Goal: Task Accomplishment & Management: Use online tool/utility

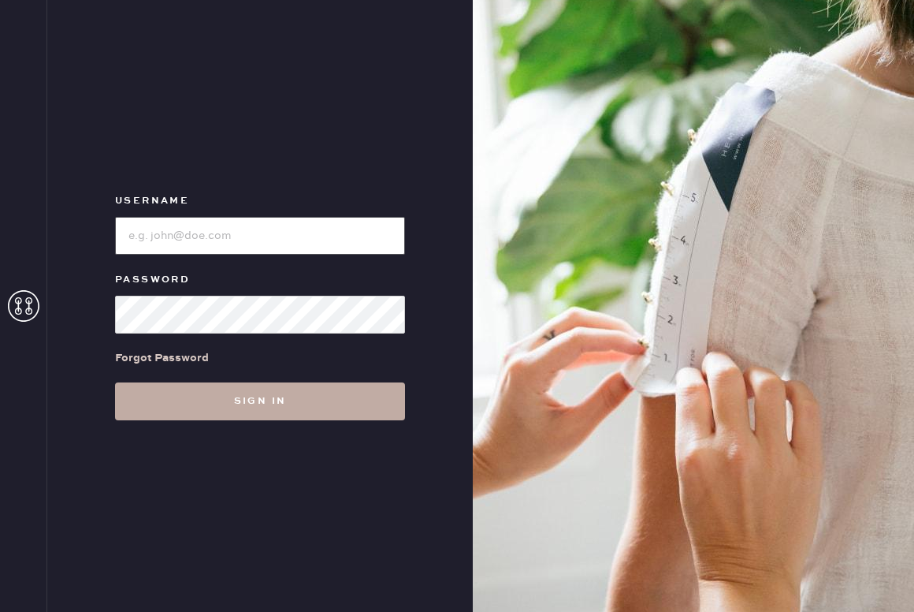
type input "reformationsouthcongress"
click at [235, 404] on button "Sign in" at bounding box center [260, 401] width 290 height 38
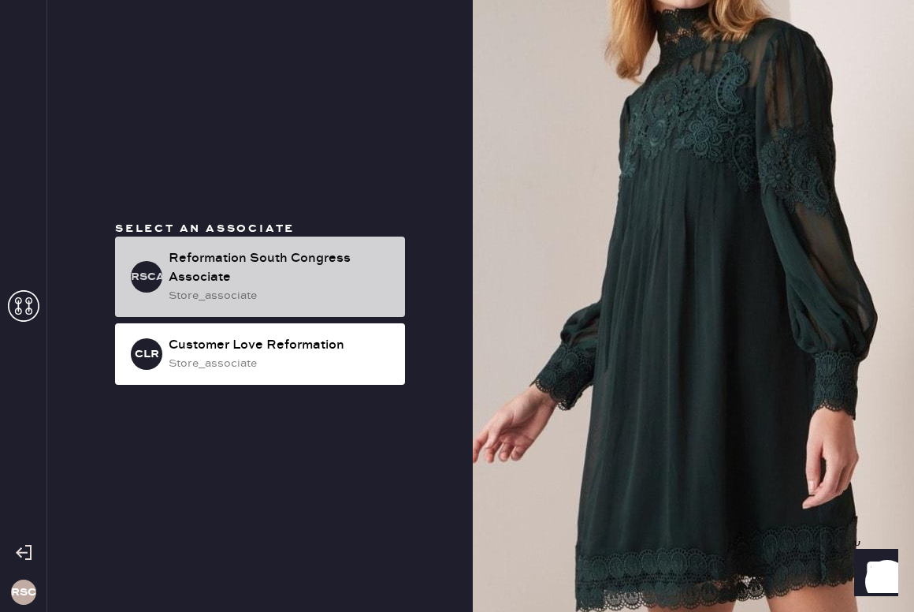
click at [247, 244] on div "RSCA Reformation South Congress Associate store_associate" at bounding box center [260, 276] width 290 height 80
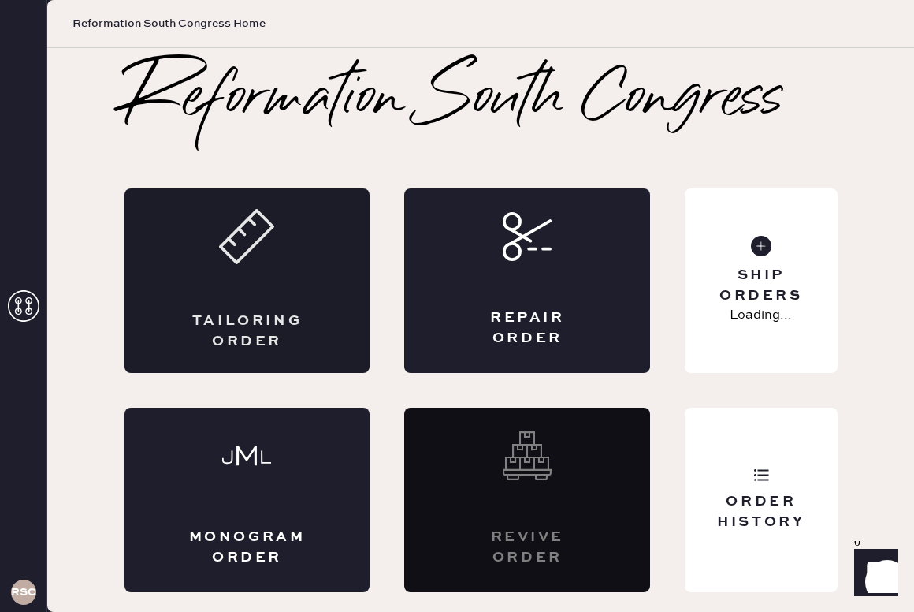
click at [266, 284] on div "Tailoring Order" at bounding box center [248, 280] width 246 height 184
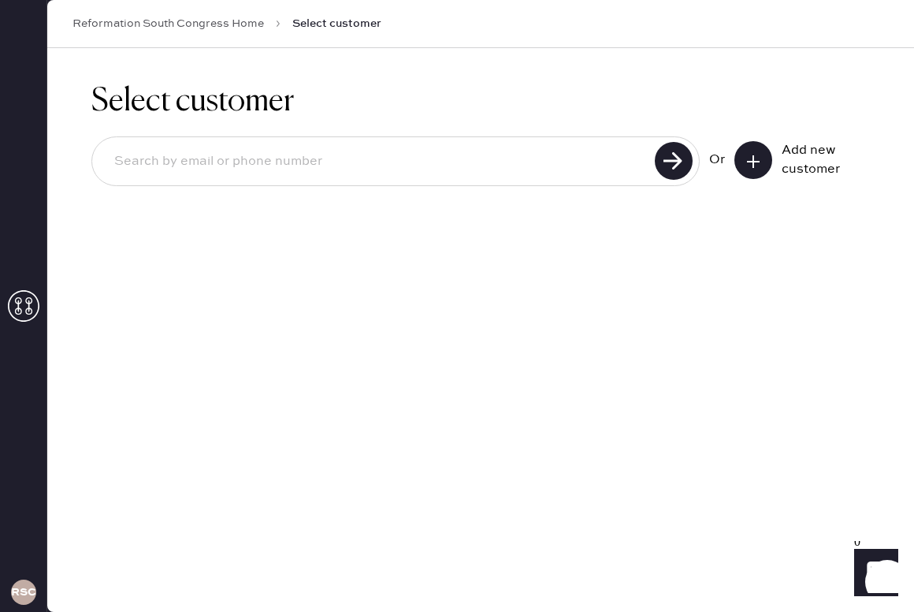
click at [244, 162] on input at bounding box center [376, 161] width 549 height 36
click at [249, 173] on input at bounding box center [376, 161] width 549 height 36
type input "[PERSON_NAME][EMAIL_ADDRESS][DOMAIN_NAME]"
click at [683, 156] on use at bounding box center [674, 161] width 38 height 38
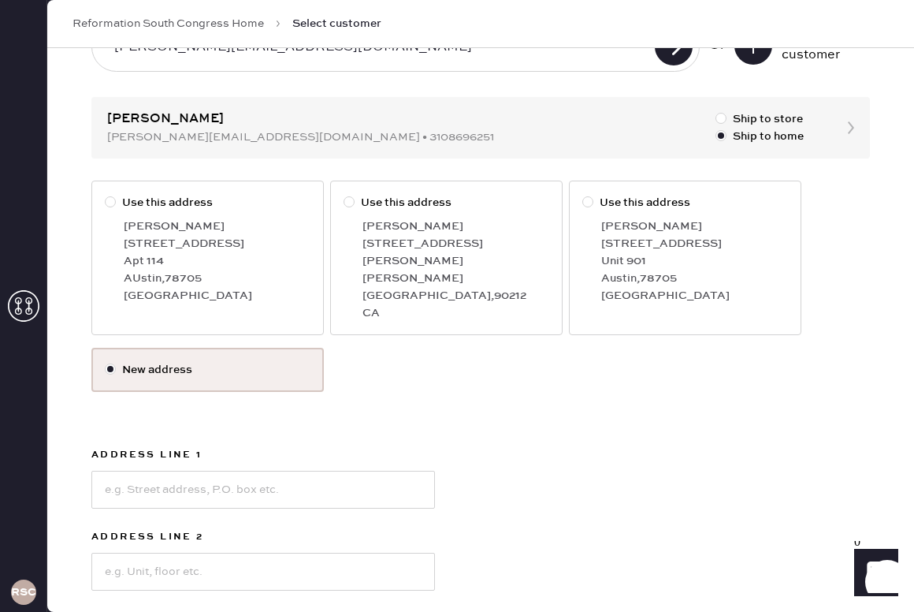
scroll to position [125, 0]
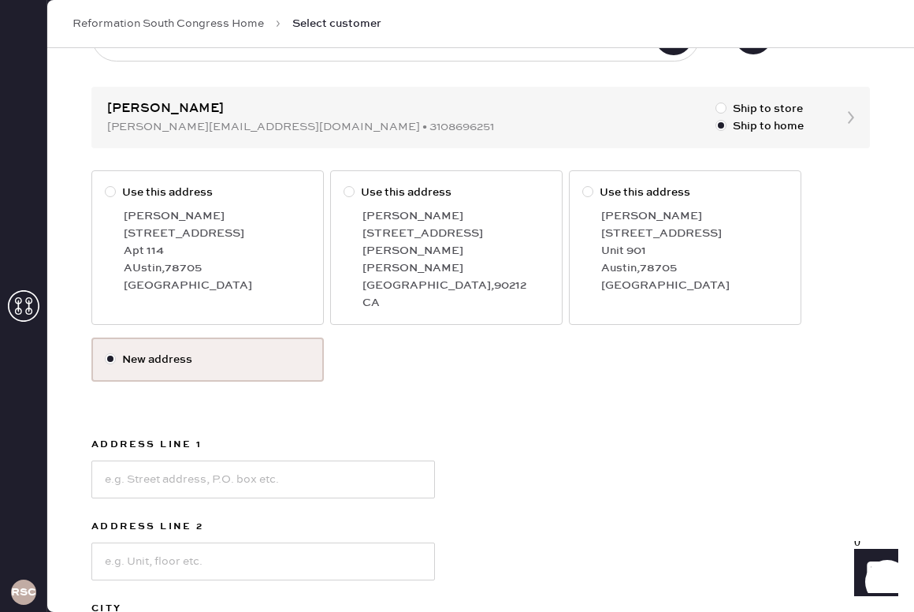
click at [173, 181] on label "Use this address [PERSON_NAME] [STREET_ADDRESS]" at bounding box center [207, 247] width 233 height 154
click at [106, 184] on input "Use this address" at bounding box center [105, 184] width 1 height 1
radio input "true"
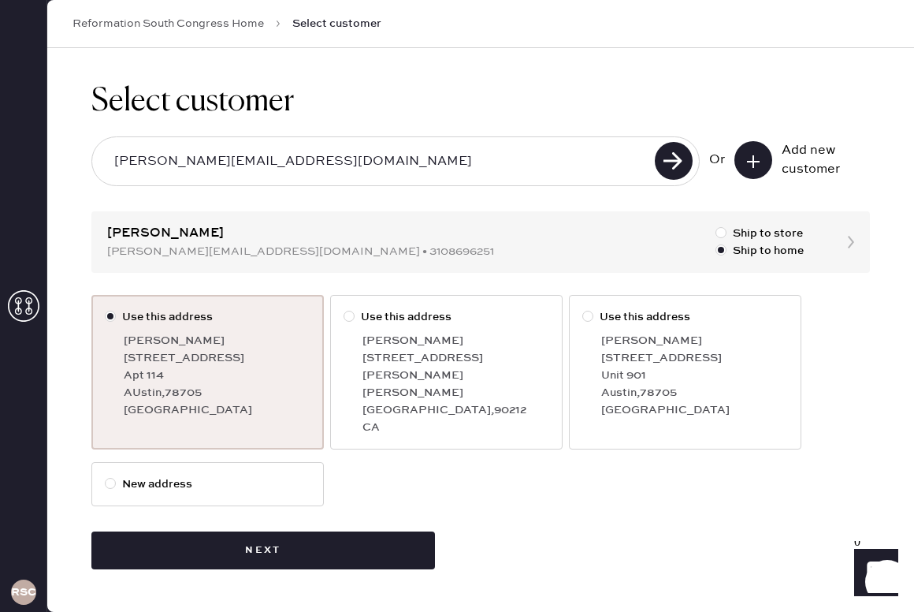
scroll to position [0, 0]
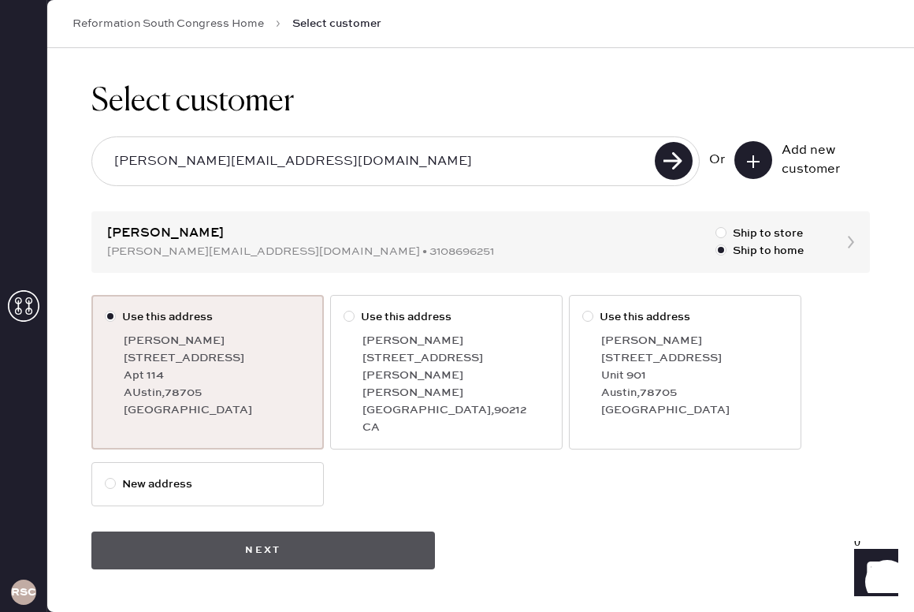
click at [190, 536] on button "Next" at bounding box center [263, 550] width 344 height 38
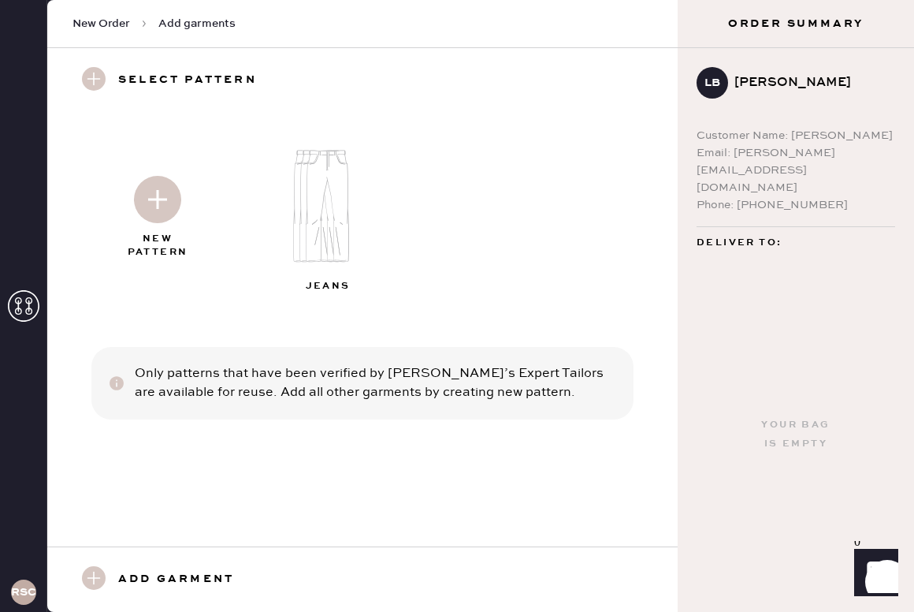
click at [154, 214] on img at bounding box center [157, 199] width 47 height 47
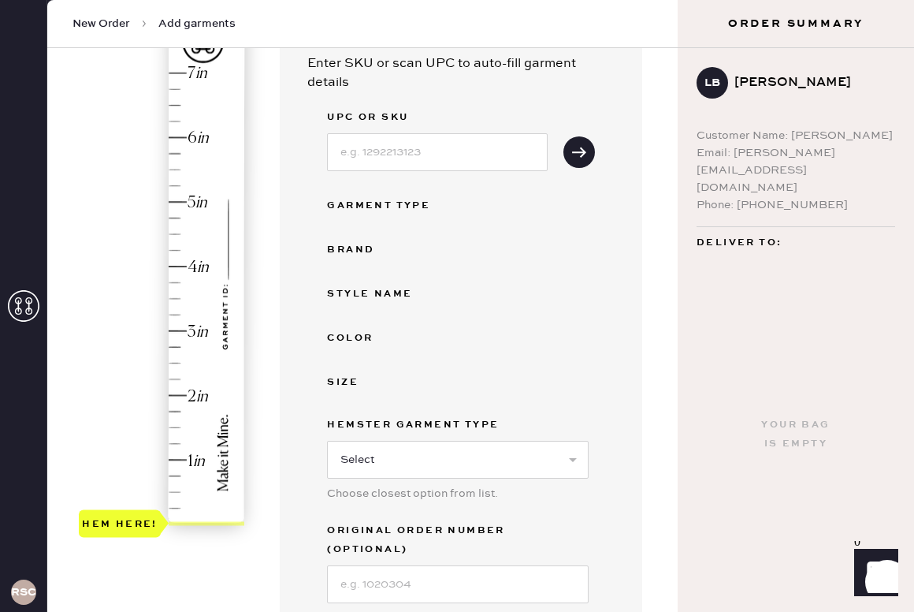
scroll to position [158, 0]
click at [415, 162] on input at bounding box center [437, 154] width 221 height 38
click at [577, 156] on icon "submit" at bounding box center [579, 154] width 16 height 16
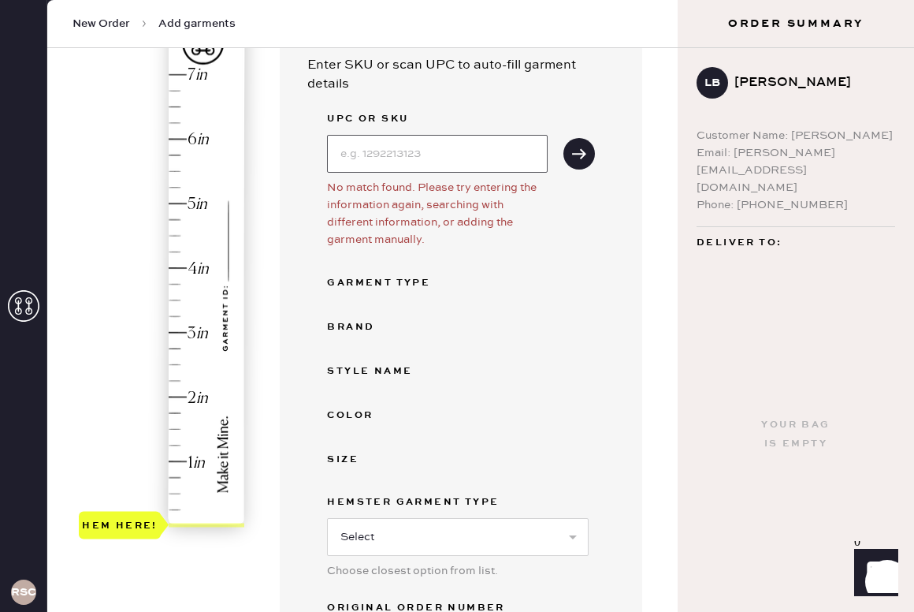
click at [417, 150] on input at bounding box center [437, 154] width 221 height 38
type input "v"
click at [397, 281] on div "Garment Type" at bounding box center [390, 282] width 126 height 19
click at [422, 282] on div "Garment Type" at bounding box center [390, 282] width 126 height 19
click at [408, 289] on div "Garment Type" at bounding box center [390, 282] width 126 height 19
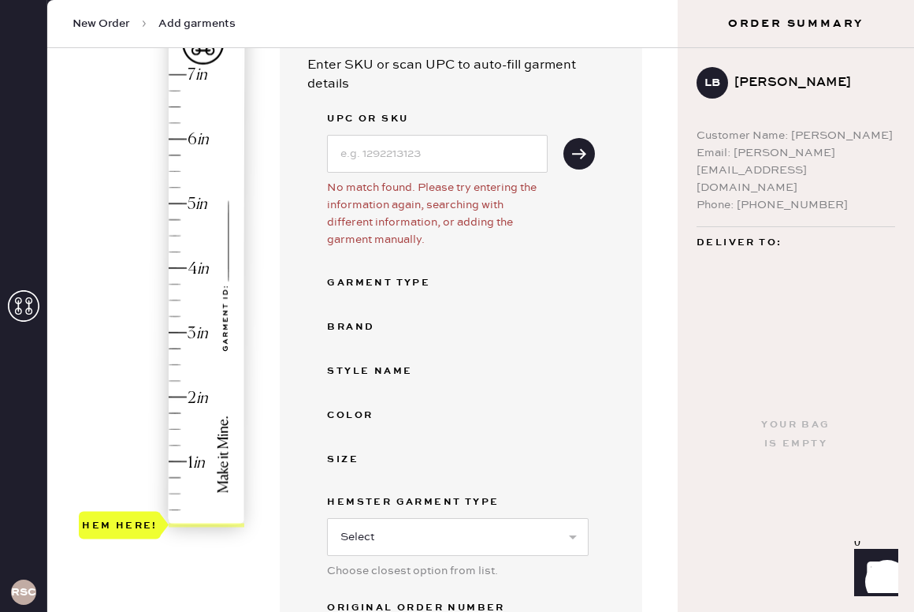
click at [410, 177] on div "UPC or SKU No match found. Please try entering the information again, searching…" at bounding box center [461, 395] width 268 height 571
click at [410, 171] on input at bounding box center [437, 154] width 221 height 38
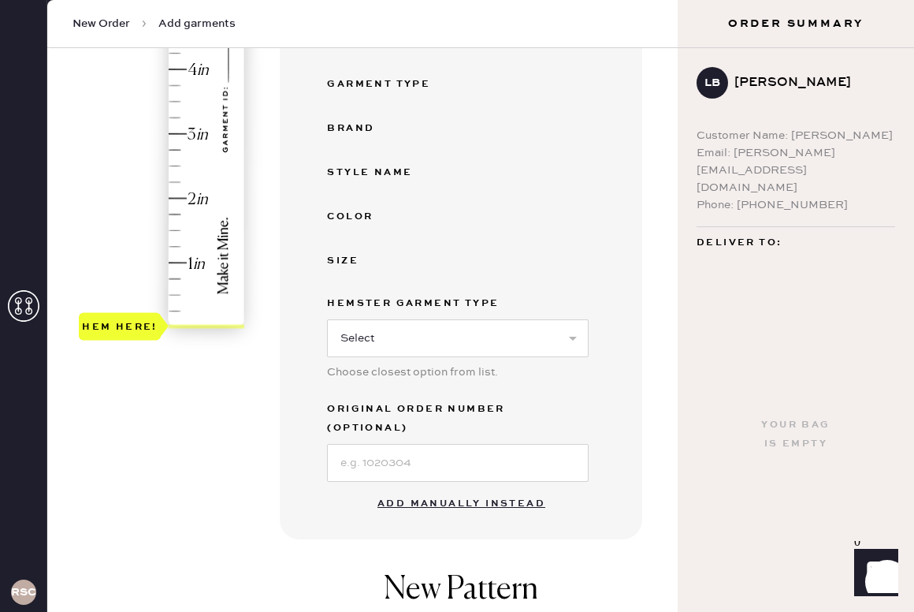
scroll to position [372, 0]
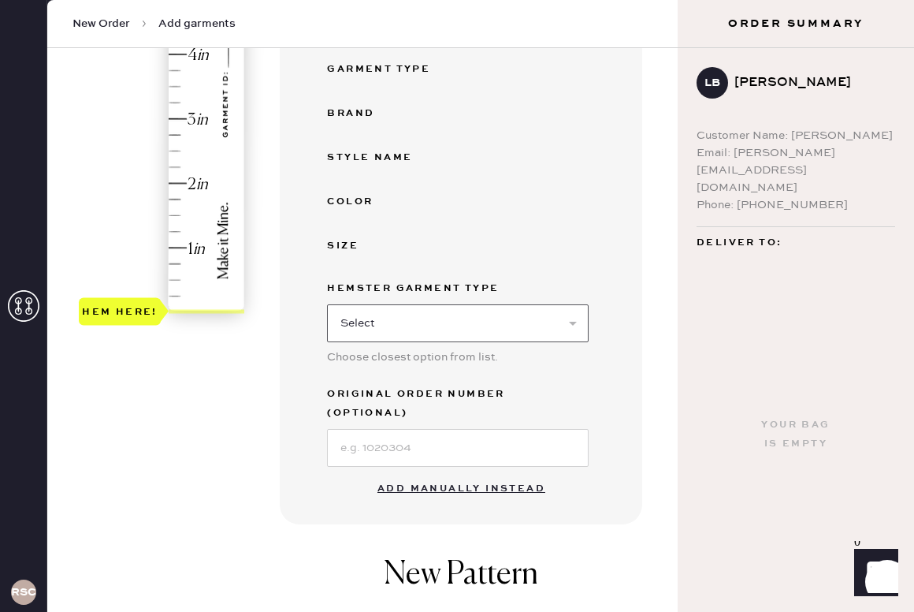
click at [379, 314] on select "Select Basic Skirt Jeans Leggings Pants Shorts Basic Sleeved Dress Basic Sleeve…" at bounding box center [458, 323] width 262 height 38
select select "4"
click at [327, 304] on select "Select Basic Skirt Jeans Leggings Pants Shorts Basic Sleeved Dress Basic Sleeve…" at bounding box center [458, 323] width 262 height 38
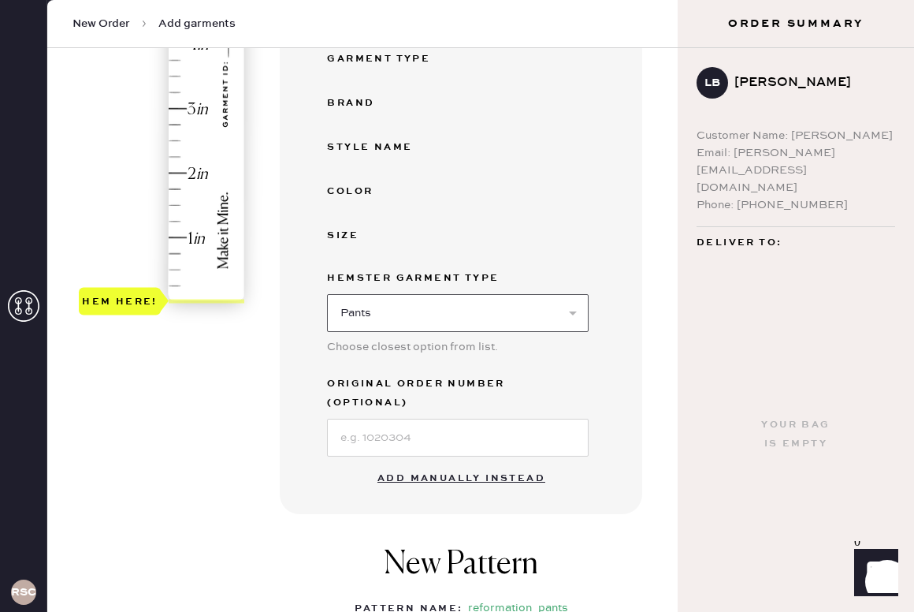
scroll to position [383, 0]
click at [427, 418] on input at bounding box center [458, 437] width 262 height 38
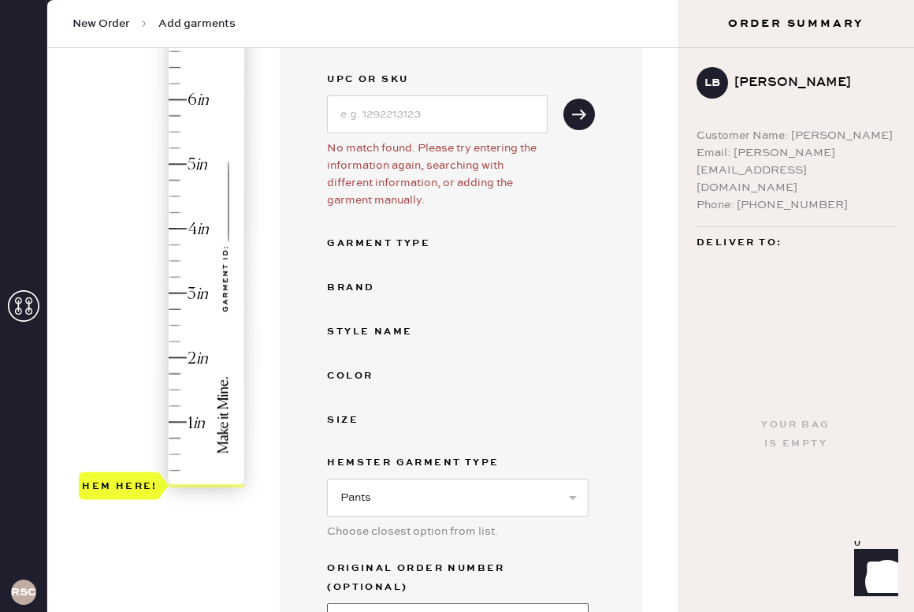
scroll to position [197, 0]
click at [504, 107] on input at bounding box center [437, 115] width 221 height 38
click at [582, 108] on icon "submit" at bounding box center [579, 115] width 16 height 16
click at [579, 119] on icon "submit" at bounding box center [579, 115] width 16 height 16
click at [474, 118] on input "1314838PIB000" at bounding box center [437, 115] width 221 height 38
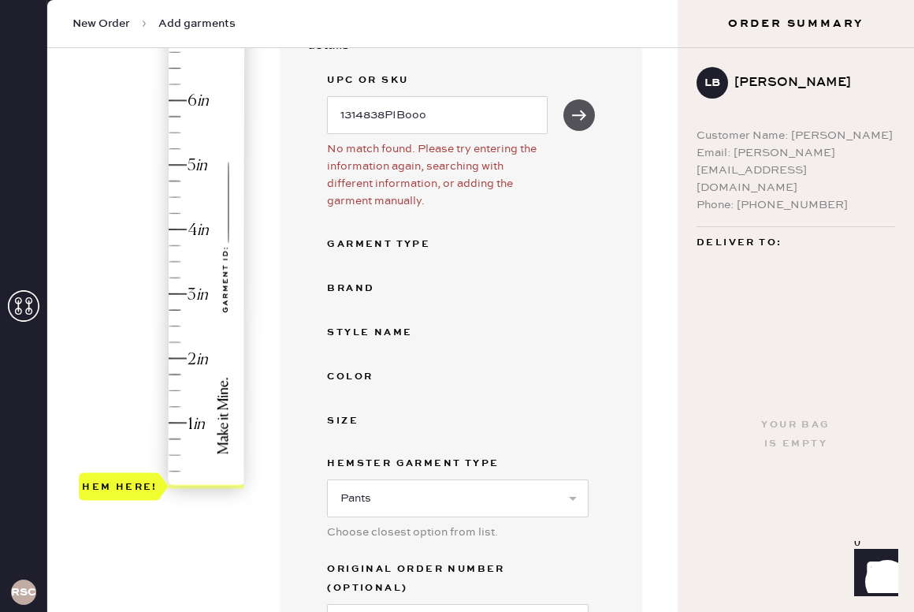
click at [579, 114] on use "submit" at bounding box center [580, 115] width 14 height 10
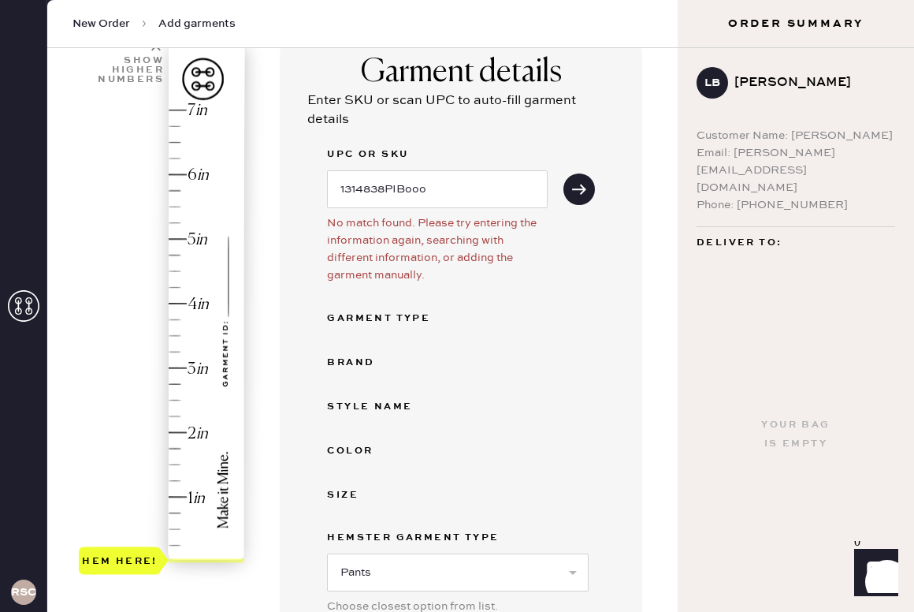
scroll to position [121, 0]
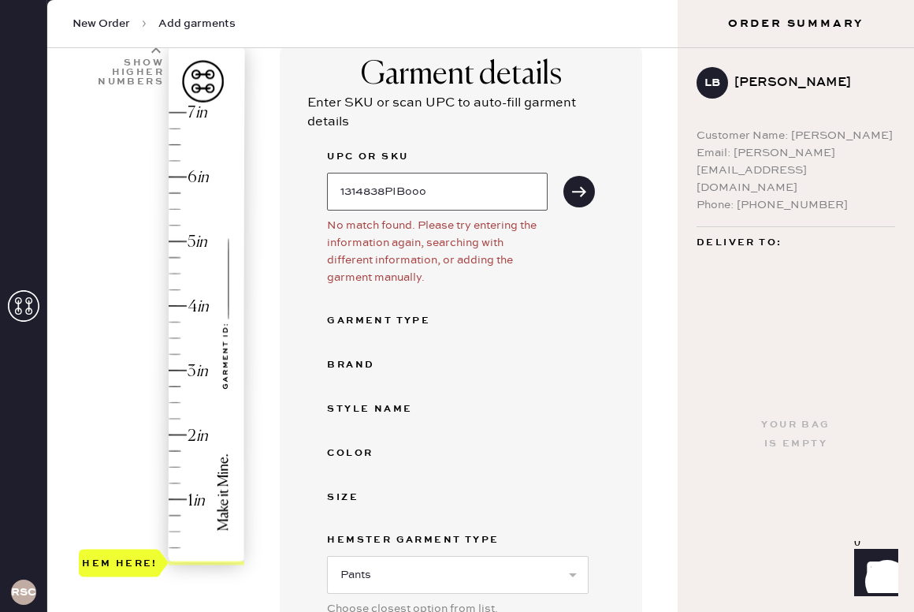
click at [439, 192] on input "1314838PIBooo" at bounding box center [437, 192] width 221 height 38
type input "1314838PIB000"
click at [586, 186] on icon "submit" at bounding box center [579, 192] width 16 height 16
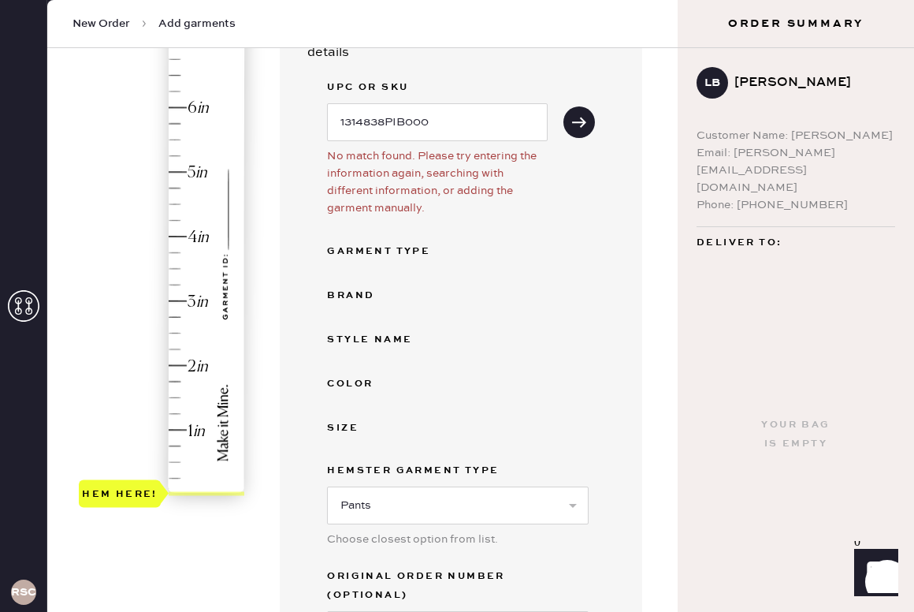
scroll to position [189, 0]
click at [386, 335] on div "Style name" at bounding box center [390, 340] width 126 height 19
click at [457, 114] on input "1314838PIB000" at bounding box center [437, 123] width 221 height 38
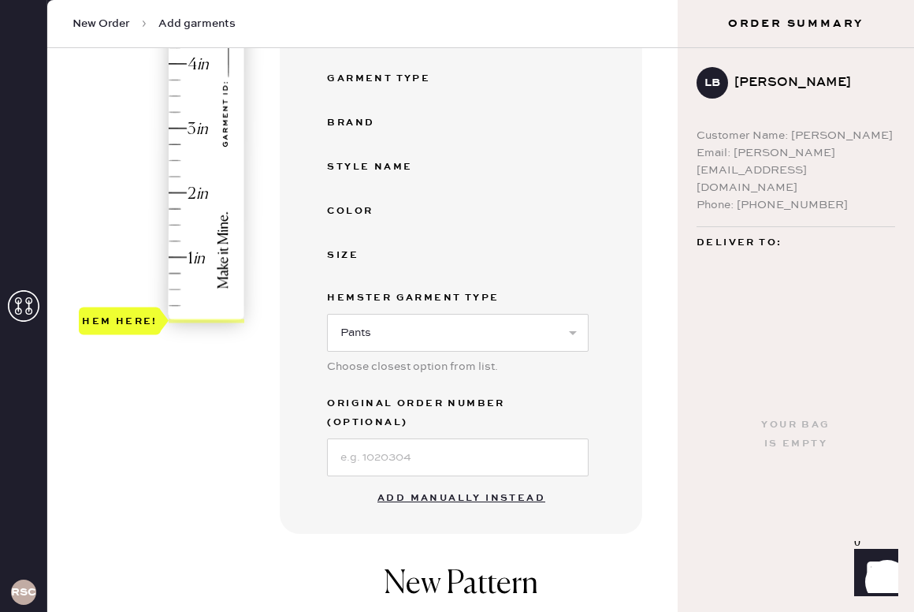
scroll to position [378, 0]
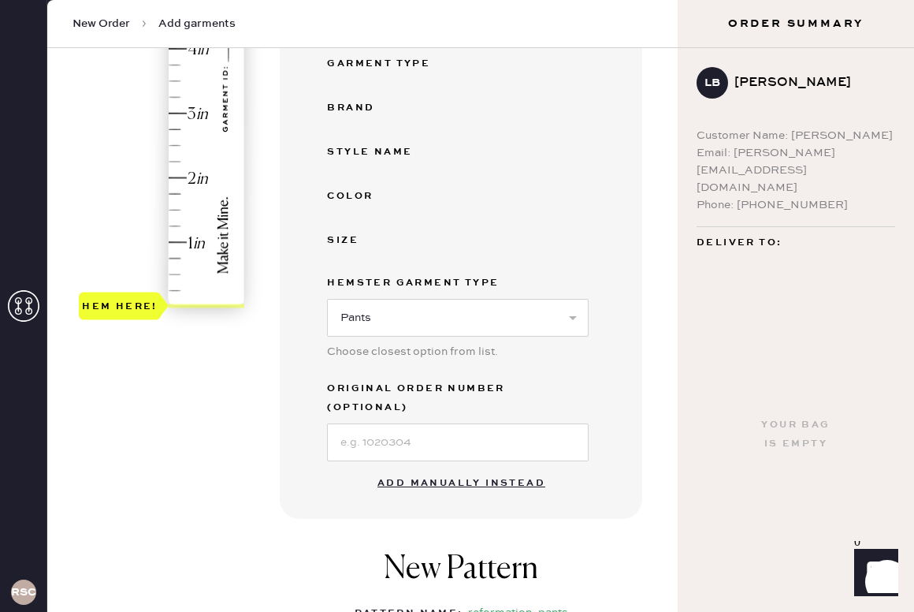
click at [453, 467] on button "Add manually instead" at bounding box center [461, 483] width 187 height 32
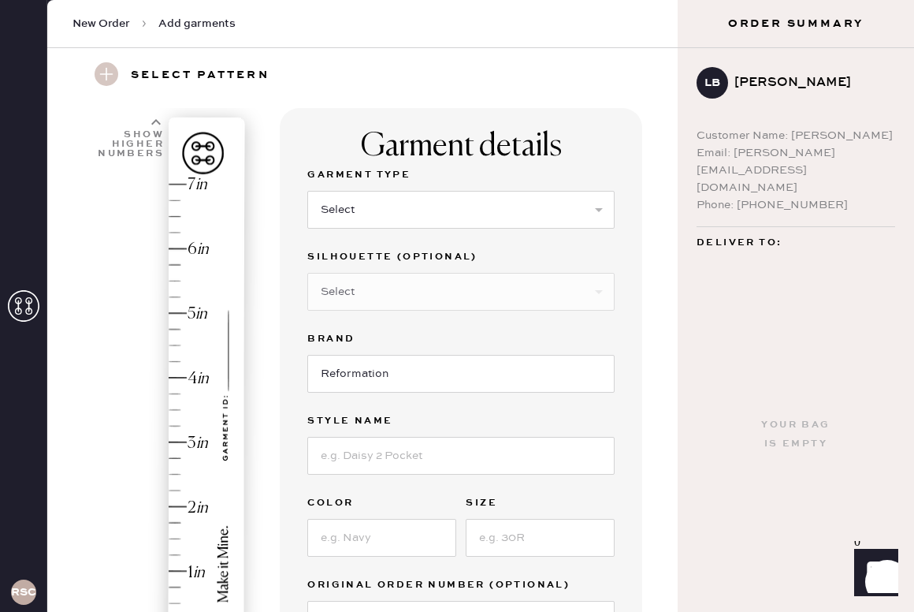
scroll to position [3, 0]
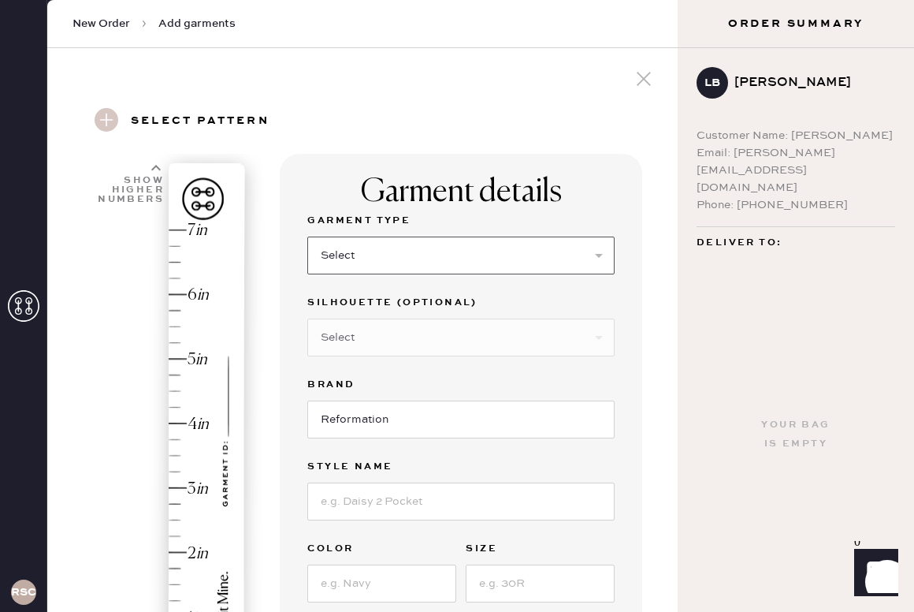
click at [472, 255] on select "Select Basic Skirt Jeans Leggings Pants Shorts Basic Sleeved Dress Basic Sleeve…" at bounding box center [460, 255] width 307 height 38
select select "4"
click at [307, 236] on select "Select Basic Skirt Jeans Leggings Pants Shorts Basic Sleeved Dress Basic Sleeve…" at bounding box center [460, 255] width 307 height 38
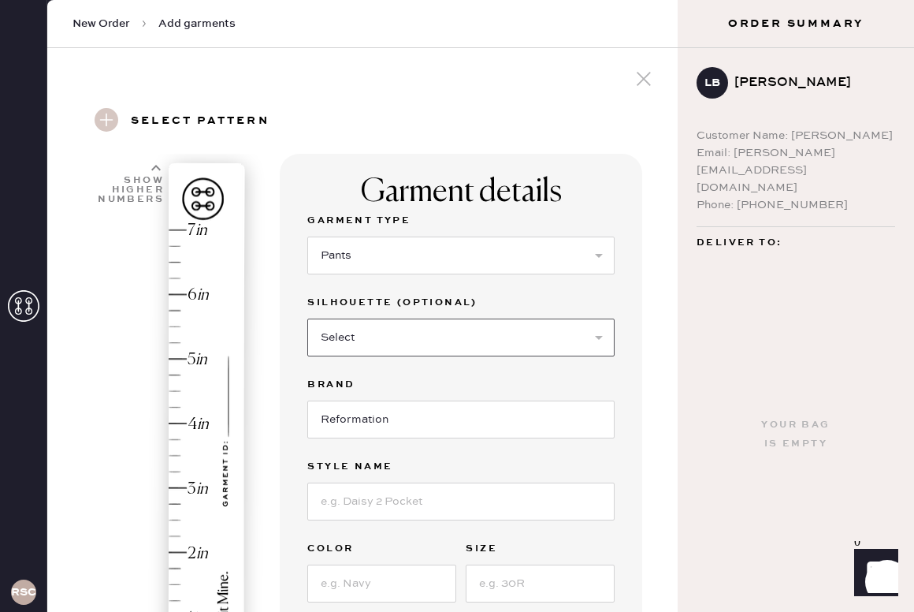
click at [372, 336] on select "Select Joggers Shorts Cropped Flare Boot Cut Straight Skinny Other" at bounding box center [460, 337] width 307 height 38
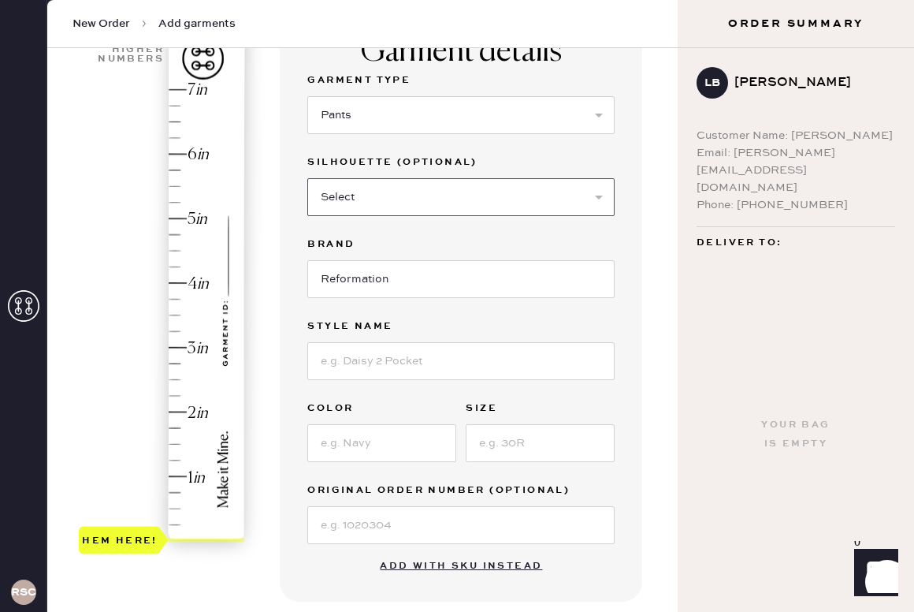
scroll to position [143, 0]
click at [372, 364] on input at bounding box center [460, 361] width 307 height 38
type input "Vida Low Rise Pant"
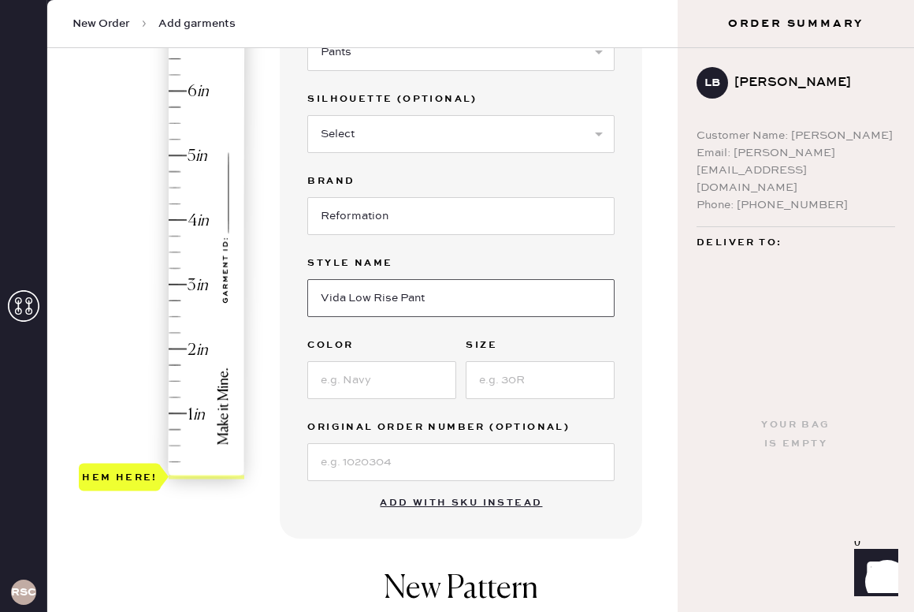
scroll to position [209, 0]
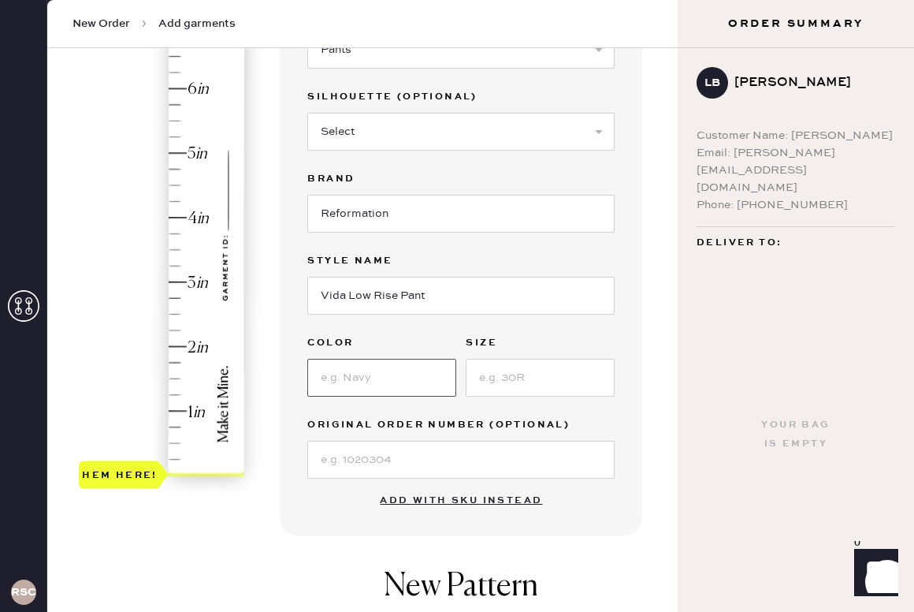
click at [391, 378] on input at bounding box center [381, 378] width 149 height 38
type input "Pitch Black"
click at [509, 381] on input at bounding box center [540, 378] width 149 height 38
type input "0"
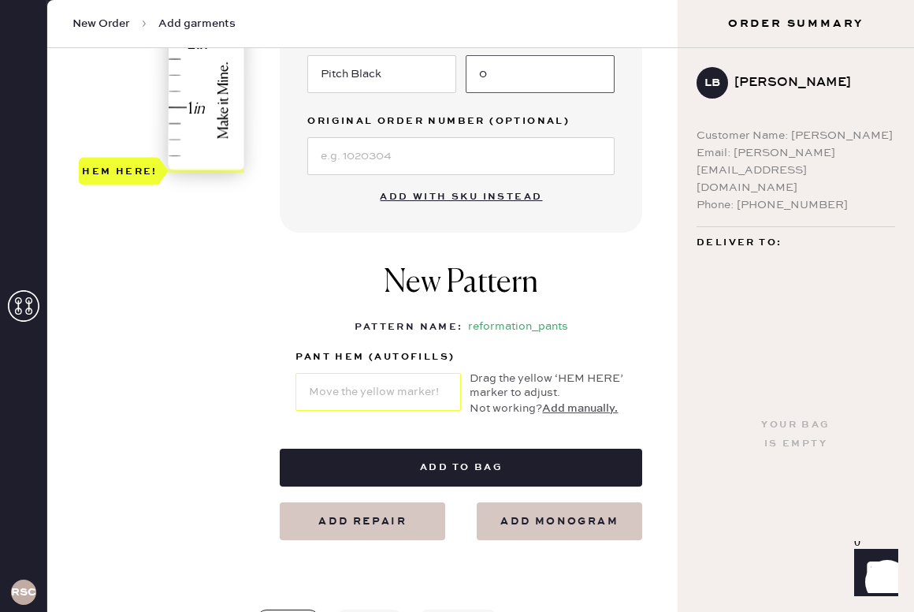
scroll to position [507, 0]
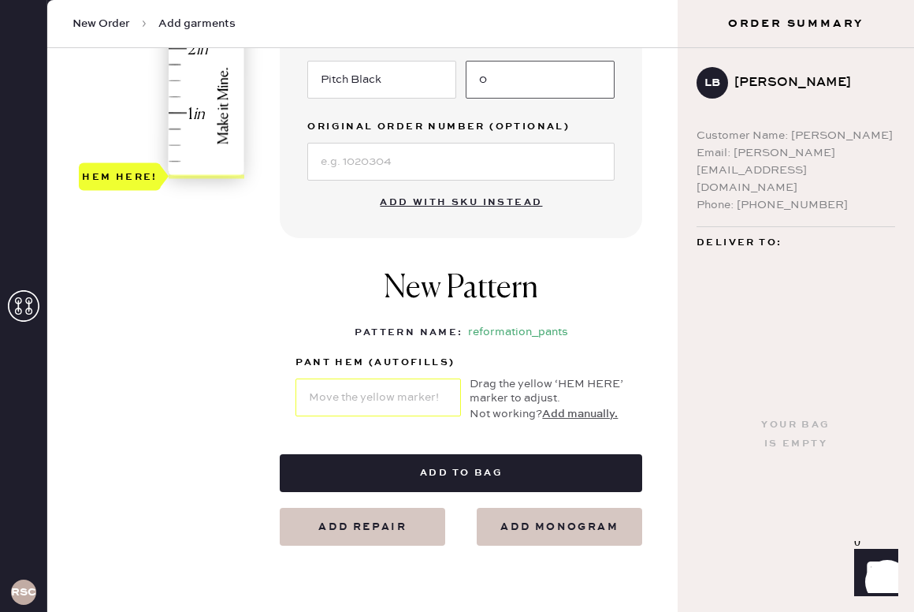
type input "0"
type input "0.5"
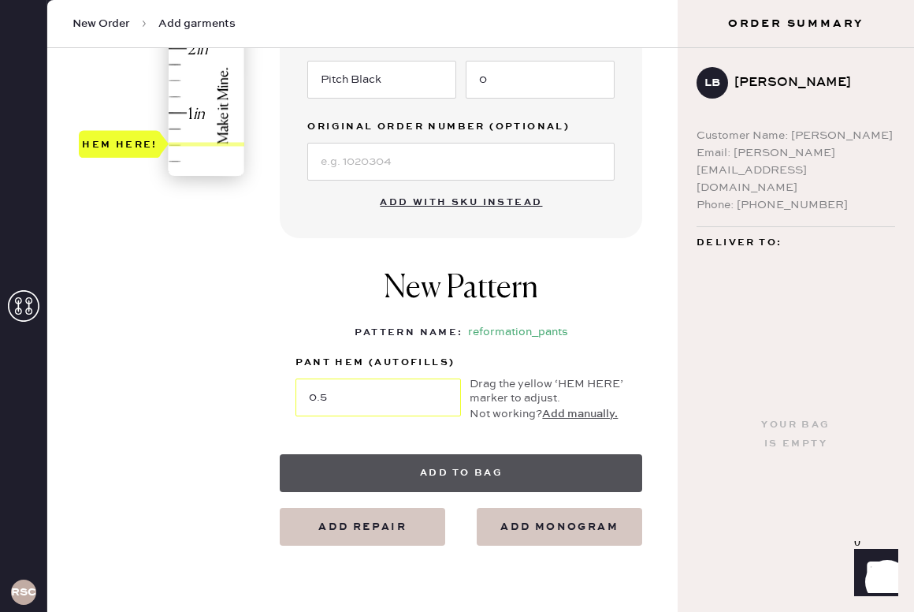
click at [475, 474] on button "Add to bag" at bounding box center [461, 473] width 363 height 38
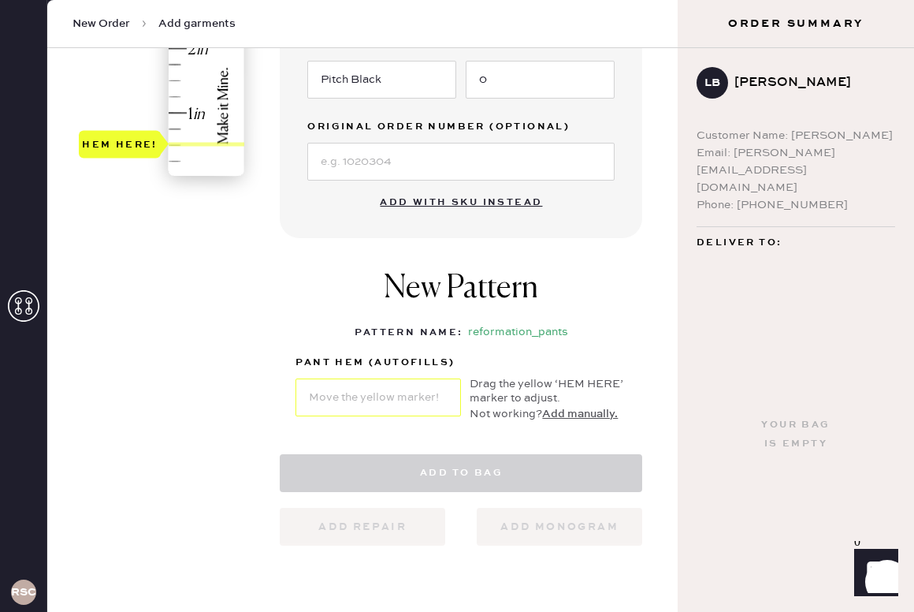
select select "4"
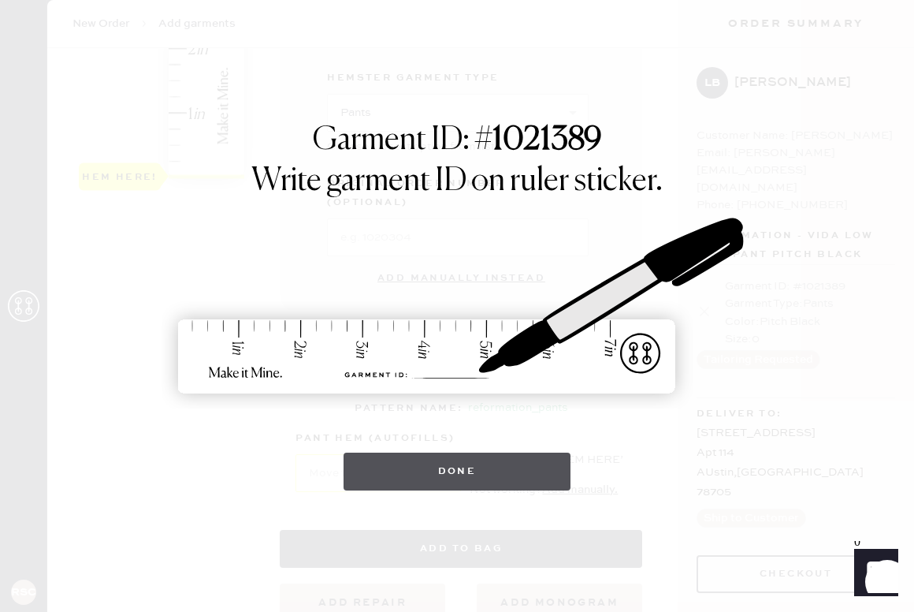
click at [494, 461] on button "Done" at bounding box center [458, 471] width 228 height 38
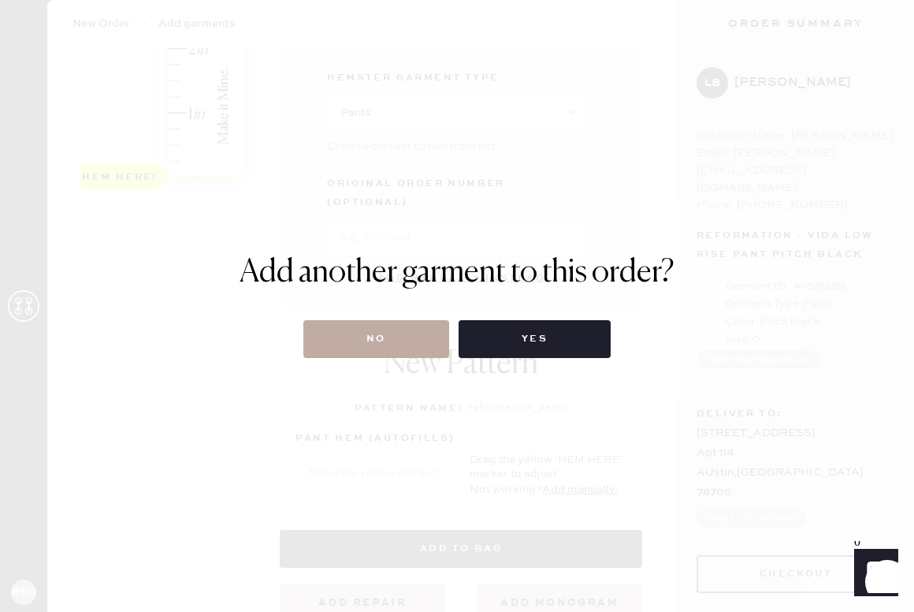
click at [406, 343] on button "No" at bounding box center [376, 339] width 146 height 38
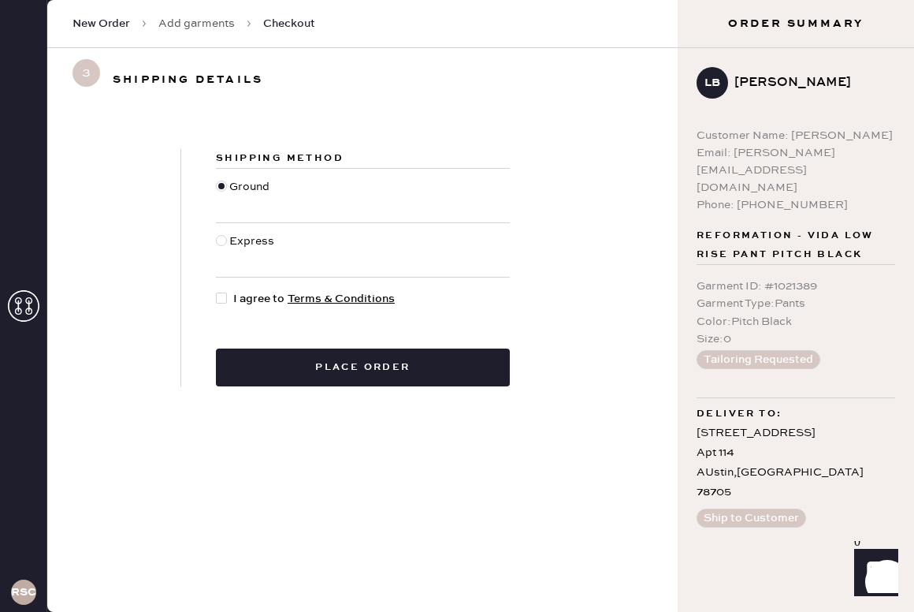
click at [218, 295] on div at bounding box center [221, 297] width 11 height 11
click at [217, 291] on input "I agree to Terms & Conditions" at bounding box center [216, 290] width 1 height 1
checkbox input "true"
click at [764, 350] on button "Tailoring Requested" at bounding box center [759, 359] width 124 height 19
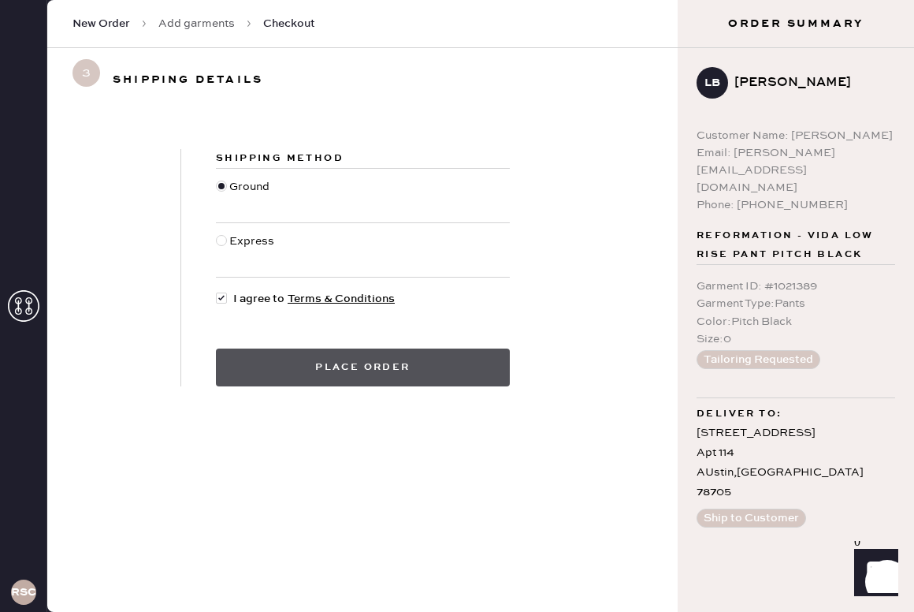
click at [329, 370] on button "Place order" at bounding box center [363, 367] width 294 height 38
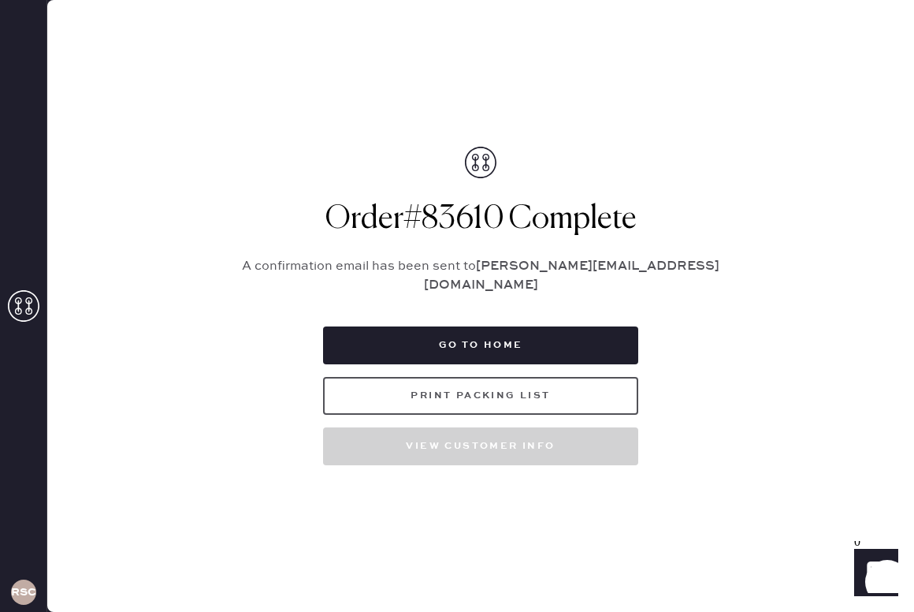
click at [399, 396] on button "Print Packing List" at bounding box center [480, 396] width 315 height 38
click at [505, 397] on button "Print Packing List" at bounding box center [480, 396] width 315 height 38
click at [526, 393] on button "Print Packing List" at bounding box center [480, 396] width 315 height 38
